Goal: Information Seeking & Learning: Check status

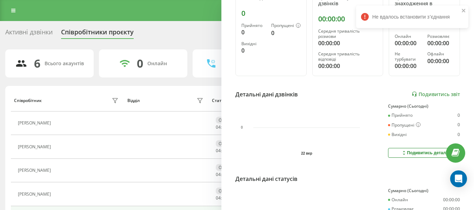
scroll to position [105, 0]
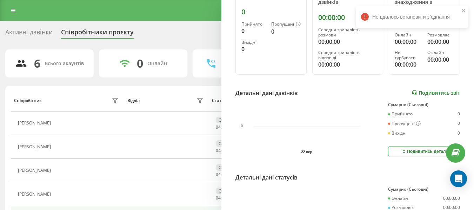
click at [431, 95] on link "Подивитись звіт" at bounding box center [436, 93] width 48 height 6
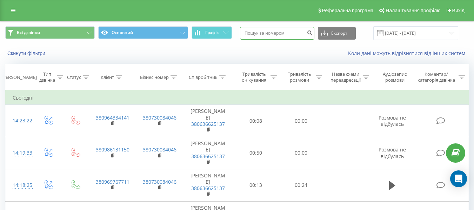
click at [295, 36] on input at bounding box center [277, 33] width 74 height 13
paste input "+380974011508"
click at [253, 33] on input "+380974011508" at bounding box center [277, 33] width 74 height 13
type input "380974011508"
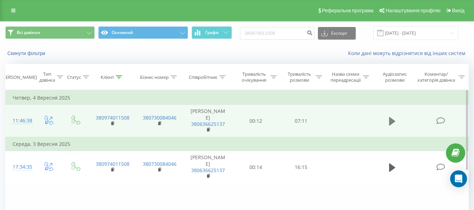
click at [388, 118] on button at bounding box center [392, 121] width 11 height 11
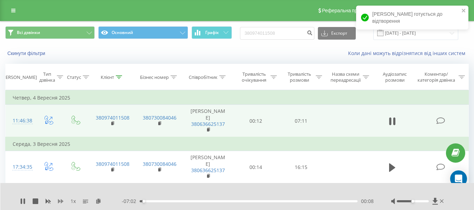
click at [62, 203] on icon at bounding box center [61, 202] width 6 height 6
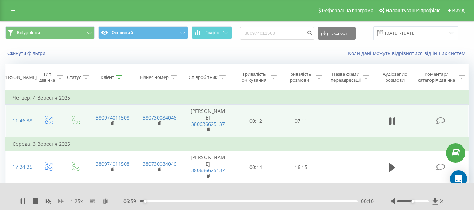
click at [63, 201] on icon at bounding box center [61, 201] width 6 height 4
click at [23, 204] on icon at bounding box center [23, 202] width 6 height 6
click at [23, 200] on icon at bounding box center [23, 202] width 6 height 6
click at [266, 202] on div "03:50" at bounding box center [249, 201] width 218 height 2
click at [284, 201] on div "04:10" at bounding box center [249, 201] width 218 height 2
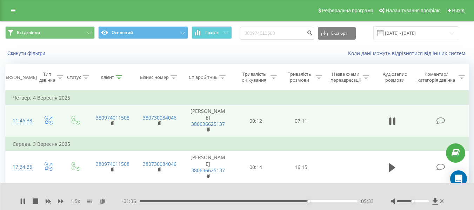
click at [318, 202] on div "05:33" at bounding box center [249, 201] width 218 height 2
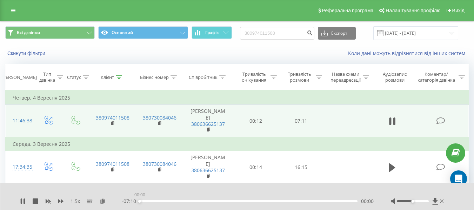
click at [332, 201] on div "00:00" at bounding box center [249, 201] width 218 height 2
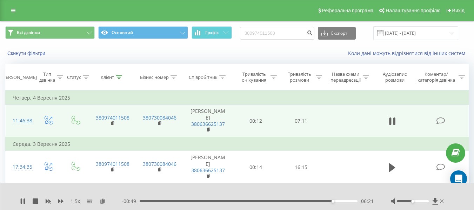
click at [347, 202] on div "06:21" at bounding box center [249, 201] width 218 height 2
click at [24, 201] on icon at bounding box center [23, 202] width 6 height 6
